Goal: Check status

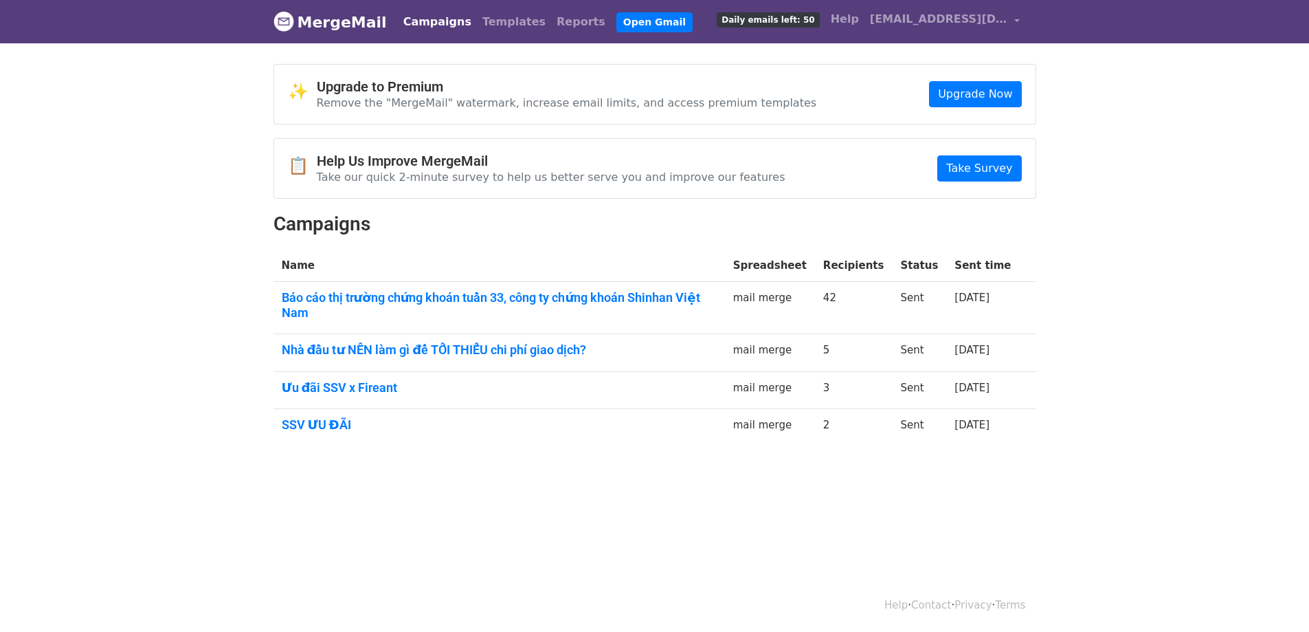
click at [606, 287] on td "Báo cáo thị trường chứng khoán tuần 33, công ty chứng khoán Shinhan Việt Nam" at bounding box center [500, 308] width 452 height 52
click at [606, 291] on link "Báo cáo thị trường chứng khoán tuần 33, công ty chứng khoán Shinhan Việt Nam" at bounding box center [499, 305] width 435 height 30
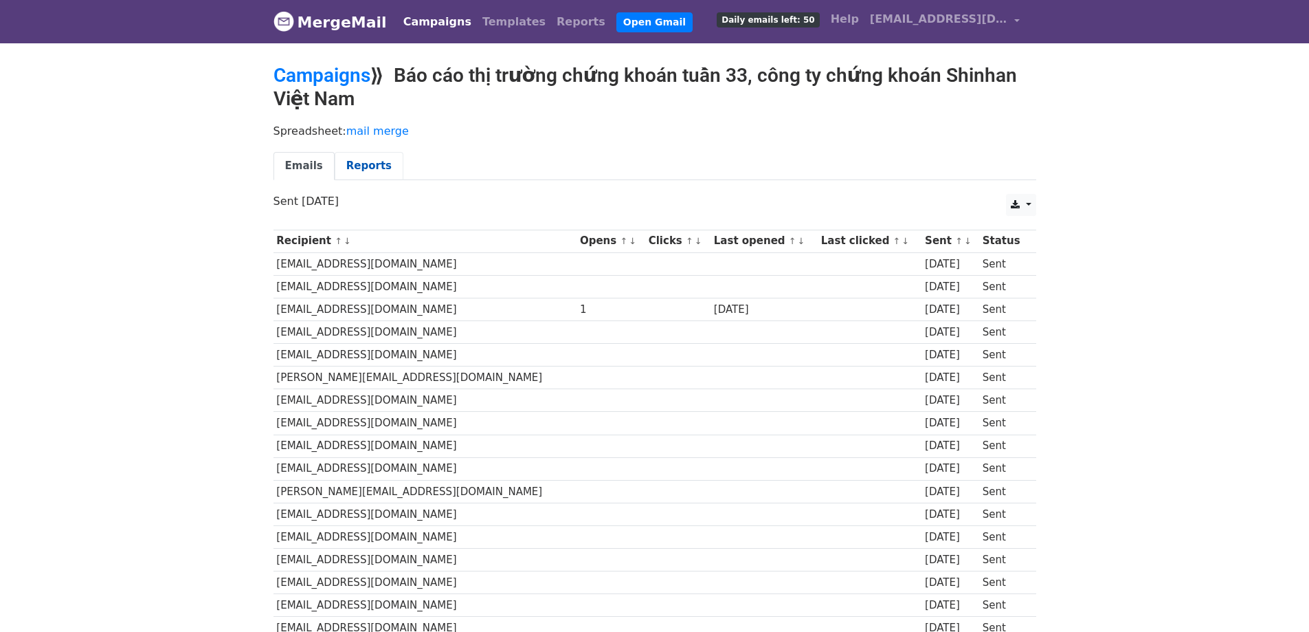
click at [350, 163] on link "Reports" at bounding box center [369, 166] width 69 height 28
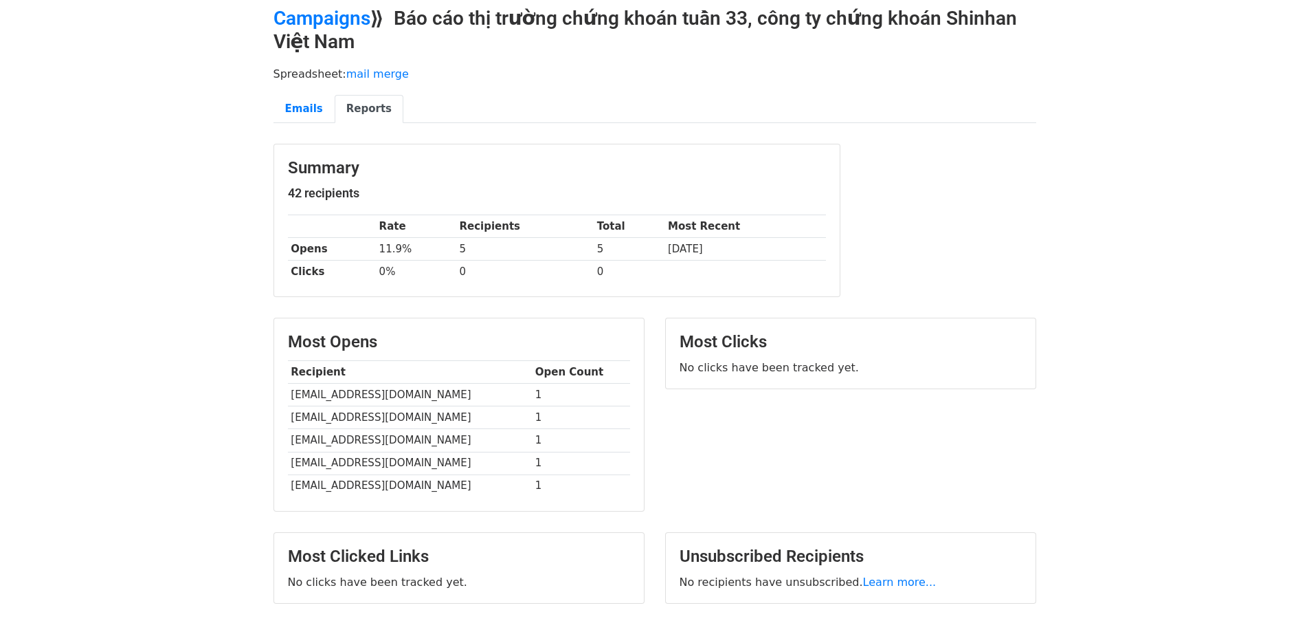
scroll to position [153, 0]
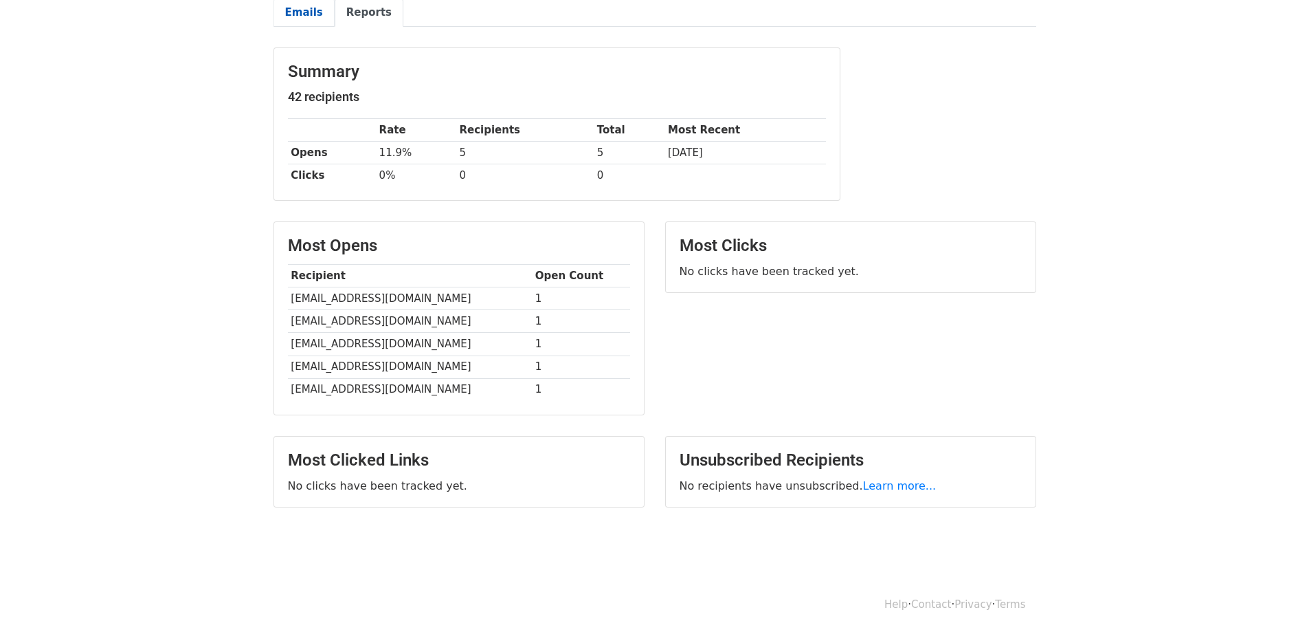
click at [296, 11] on link "Emails" at bounding box center [304, 13] width 61 height 28
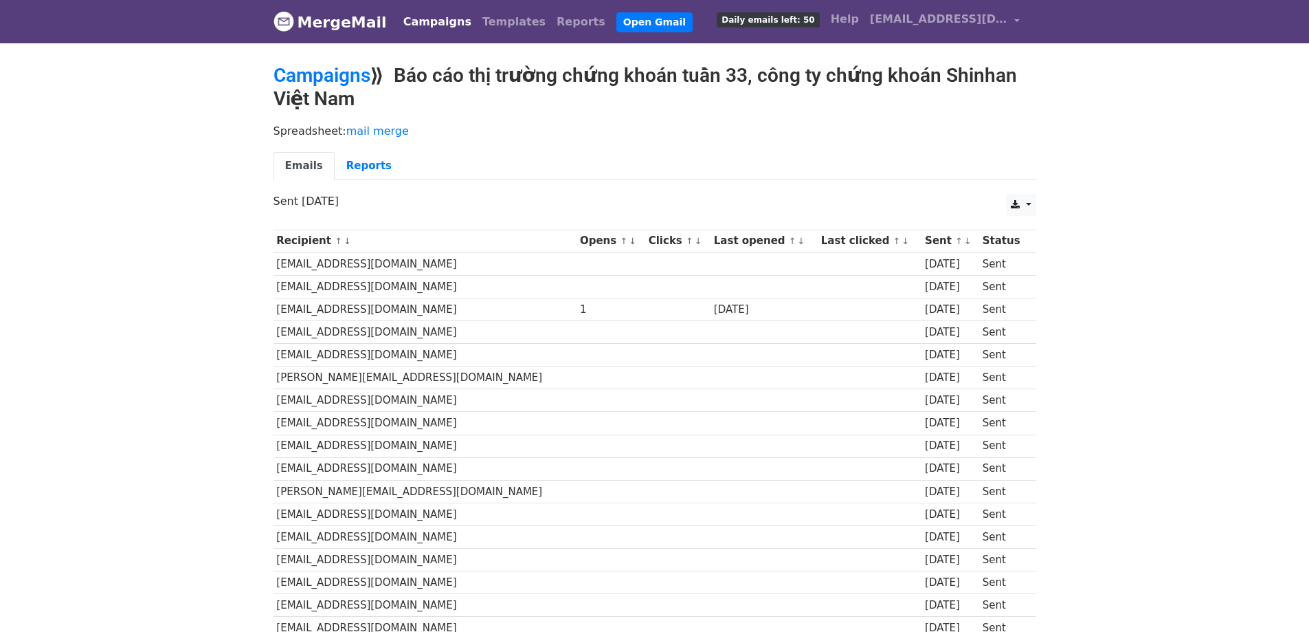
click at [298, 169] on link "Emails" at bounding box center [304, 166] width 61 height 28
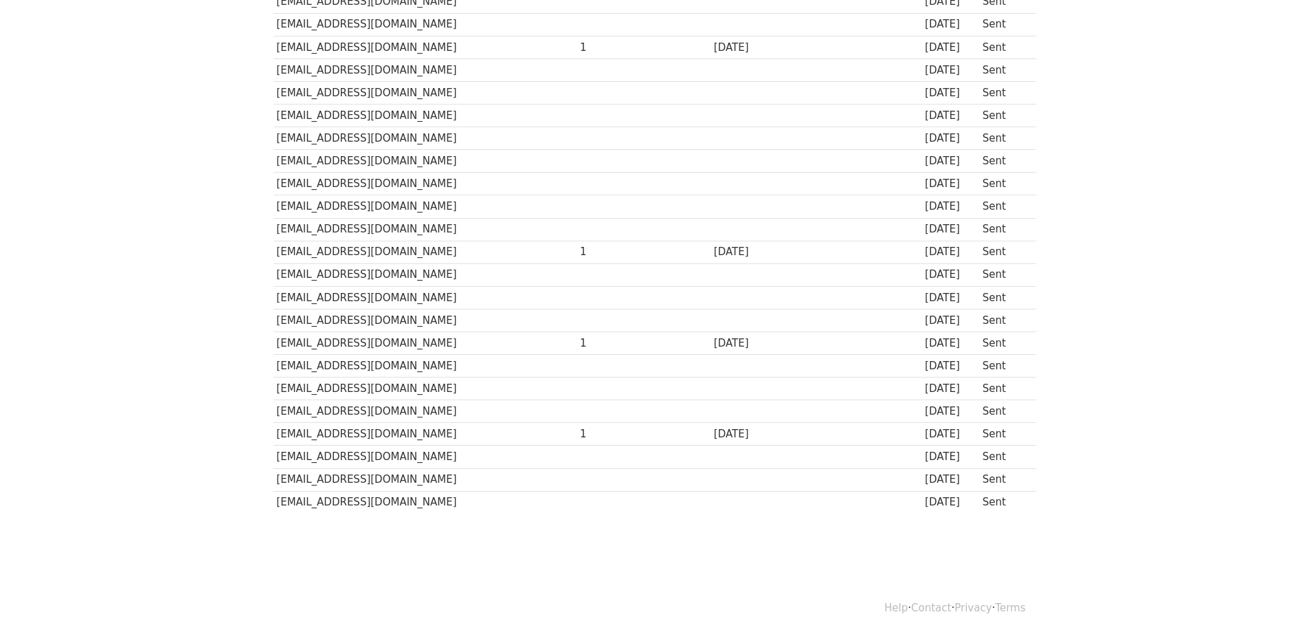
scroll to position [698, 0]
